Goal: Task Accomplishment & Management: Manage account settings

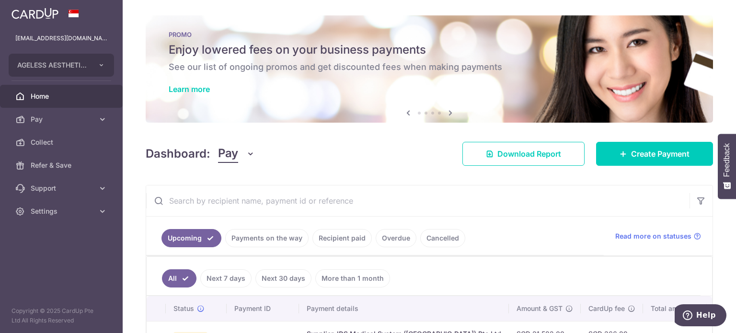
scroll to position [107, 0]
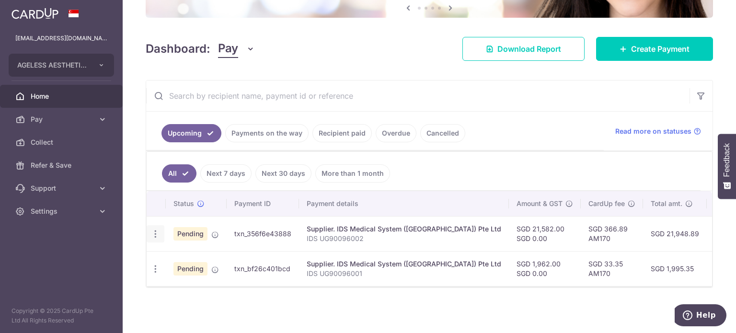
click at [155, 234] on icon "button" at bounding box center [156, 234] width 10 height 10
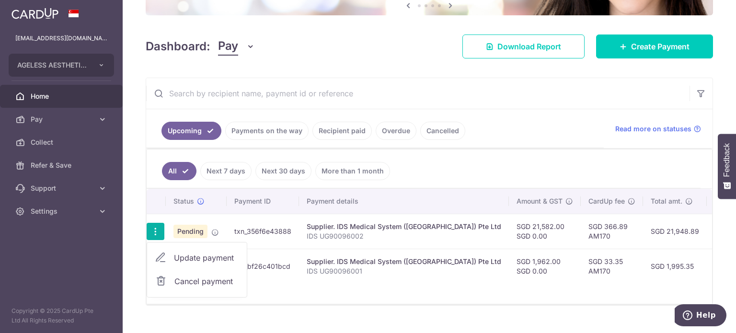
click at [51, 249] on aside "[EMAIL_ADDRESS][DOMAIN_NAME] AGELESS AESTHETICS HOLDING PTE. LTD. Add new compa…" at bounding box center [61, 166] width 123 height 333
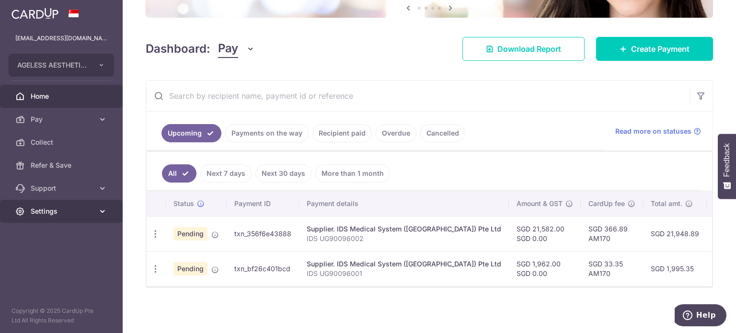
click at [39, 212] on span "Settings" at bounding box center [62, 212] width 63 height 10
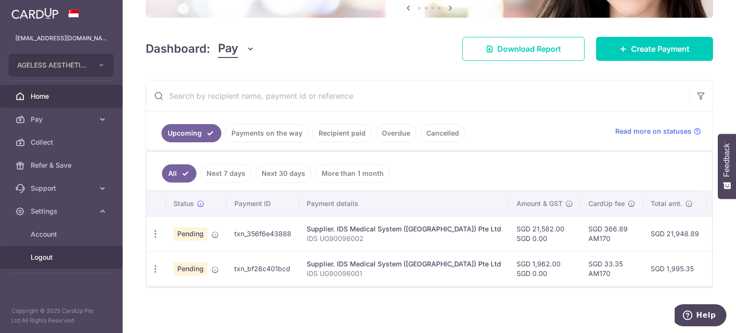
click at [41, 261] on span "Logout" at bounding box center [62, 258] width 63 height 10
